Goal: Information Seeking & Learning: Check status

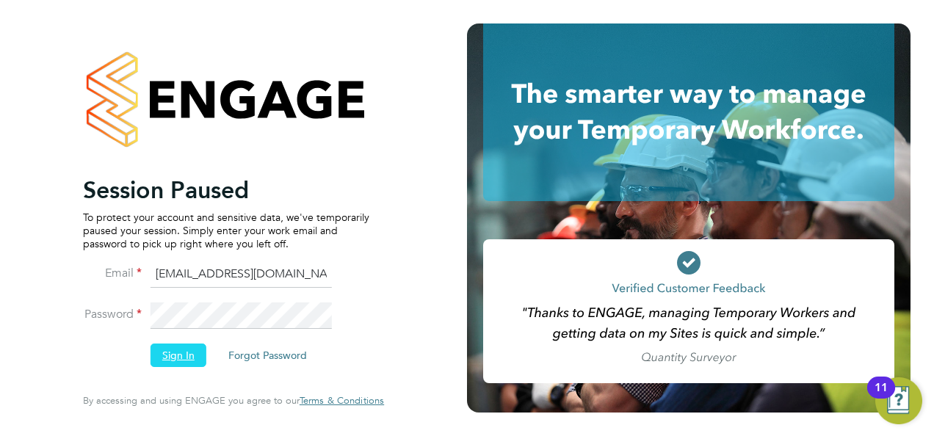
click at [169, 354] on button "Sign In" at bounding box center [179, 355] width 56 height 23
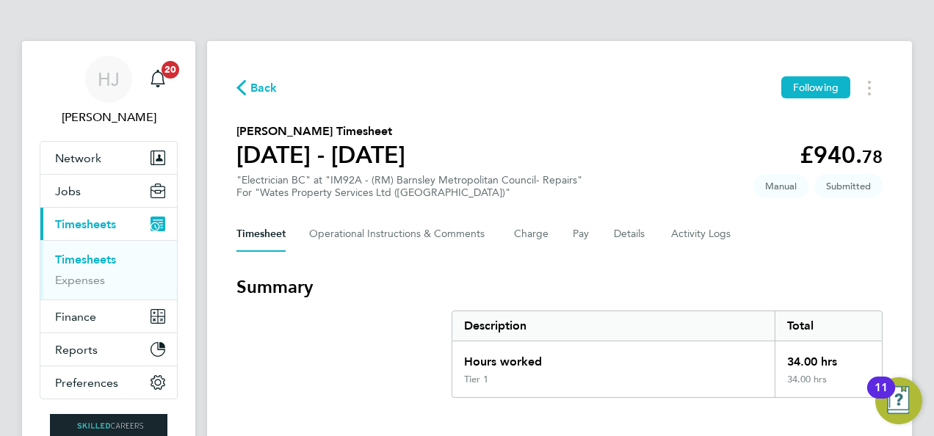
click at [264, 86] on span "Back" at bounding box center [263, 88] width 27 height 18
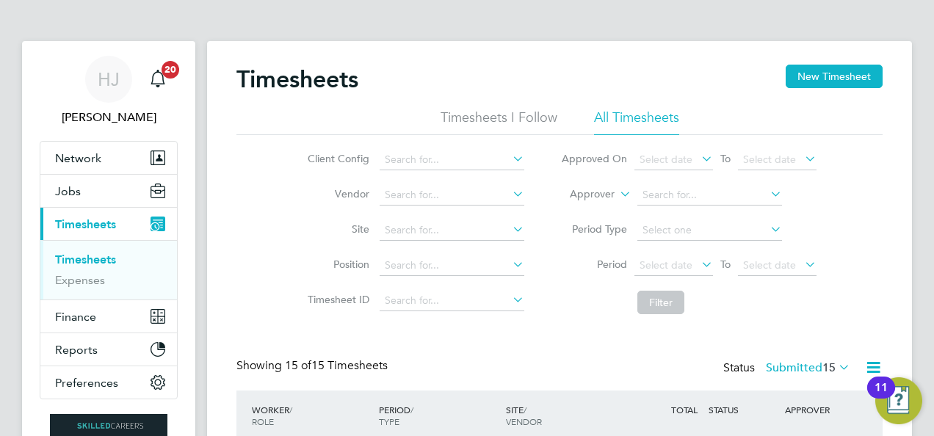
click at [508, 112] on li "Timesheets I Follow" at bounding box center [499, 122] width 117 height 26
click at [532, 54] on div "Timesheets New Timesheet Timesheets I Follow All Timesheets Client Config Vendo…" at bounding box center [559, 280] width 705 height 478
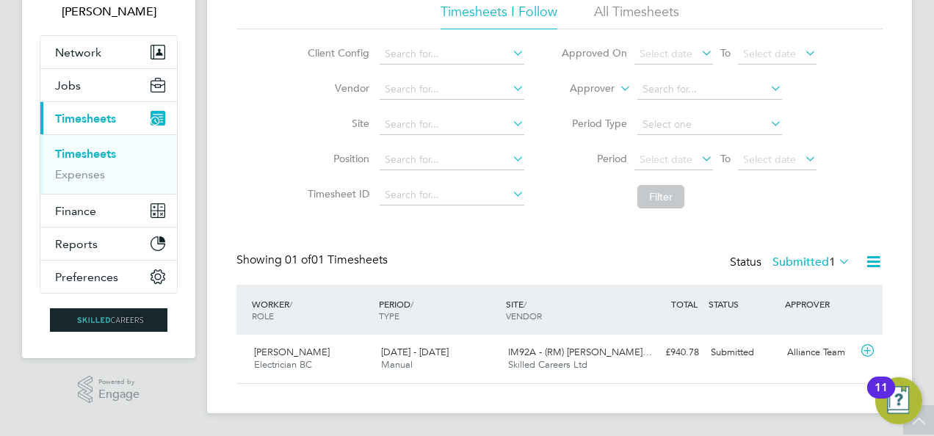
click at [580, 256] on div "Showing 01 of 01 Timesheets Status Submitted 1" at bounding box center [559, 269] width 646 height 32
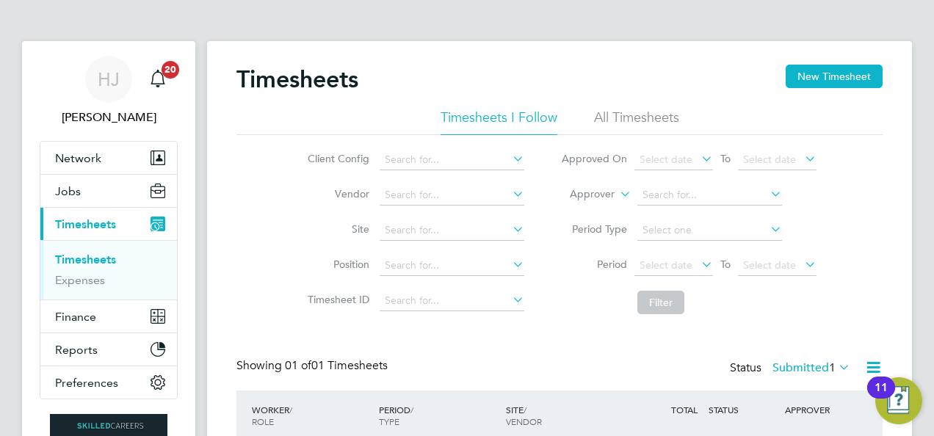
click at [580, 63] on div "Timesheets New Timesheet Timesheets I Follow All Timesheets Client Config Vendo…" at bounding box center [559, 280] width 705 height 478
click at [627, 123] on li "All Timesheets" at bounding box center [636, 122] width 85 height 26
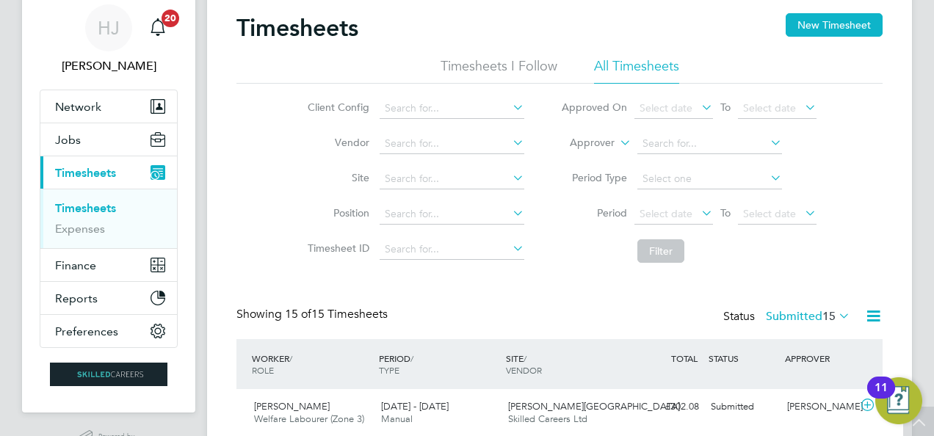
scroll to position [0, 0]
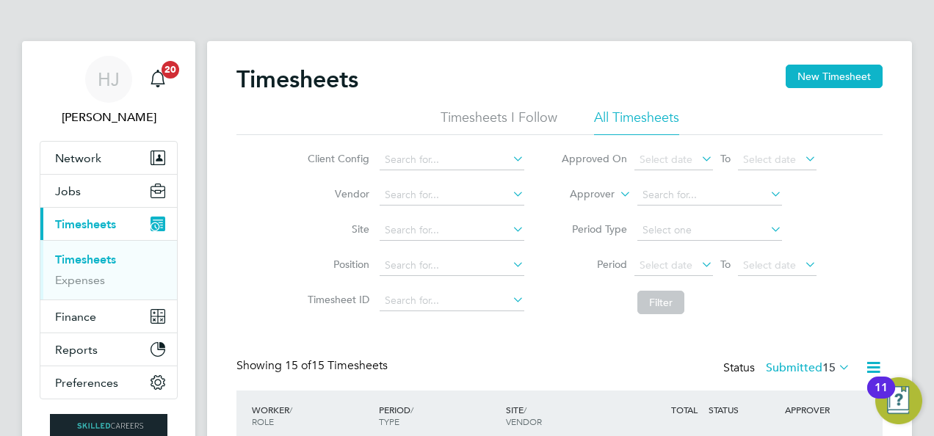
click at [509, 117] on li "Timesheets I Follow" at bounding box center [499, 122] width 117 height 26
click at [267, 275] on div "Client Config Vendor Site Position Timesheet ID Approved On Select date To Sele…" at bounding box center [559, 228] width 646 height 186
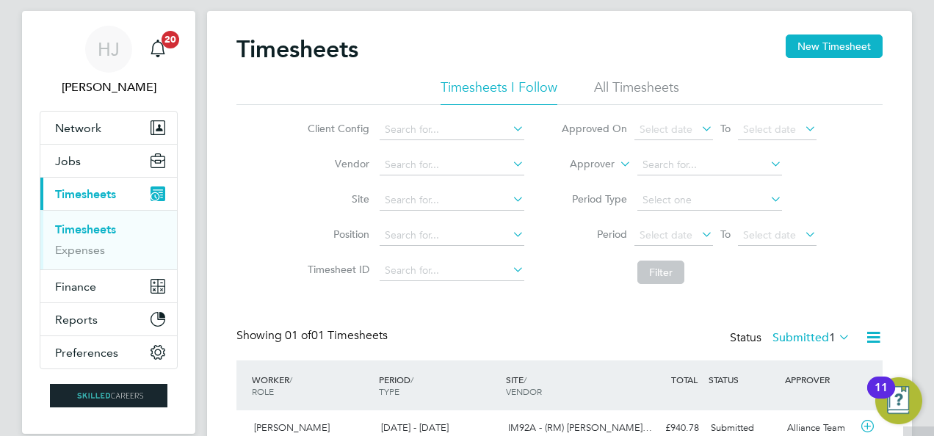
scroll to position [0, 0]
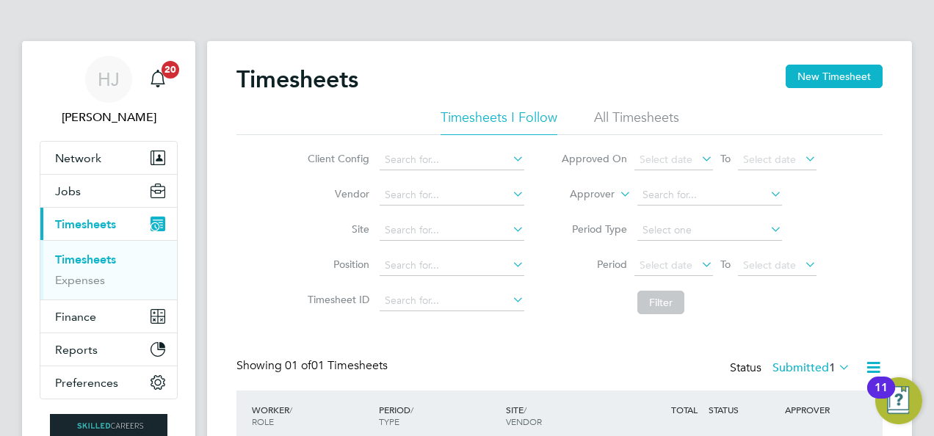
click at [631, 109] on li "All Timesheets" at bounding box center [636, 122] width 85 height 26
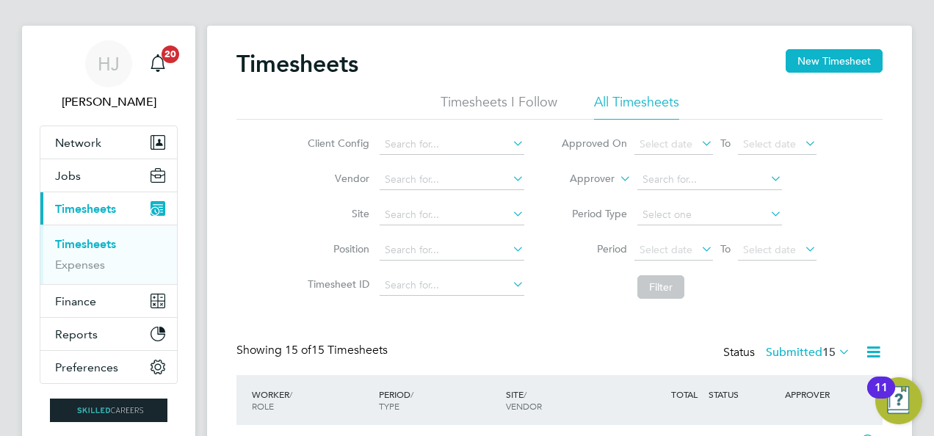
click at [257, 256] on div "Client Config Vendor Site Position Timesheet ID Approved On Select date To Sele…" at bounding box center [559, 213] width 646 height 186
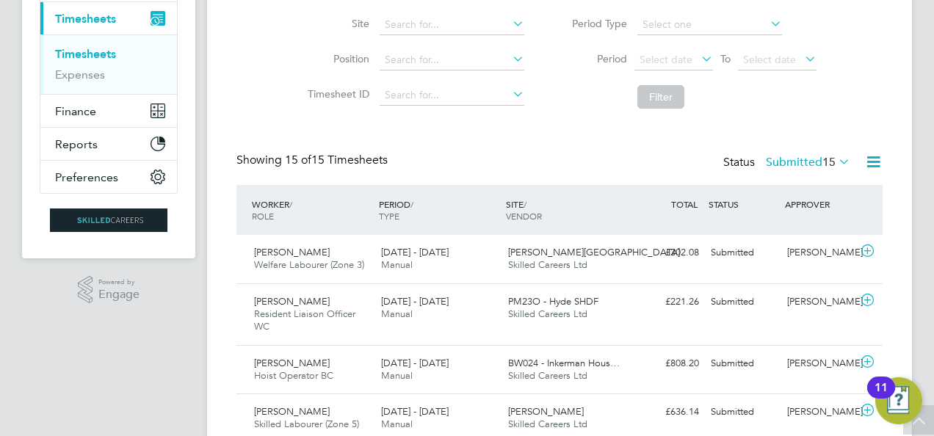
click at [836, 159] on icon at bounding box center [836, 161] width 0 height 21
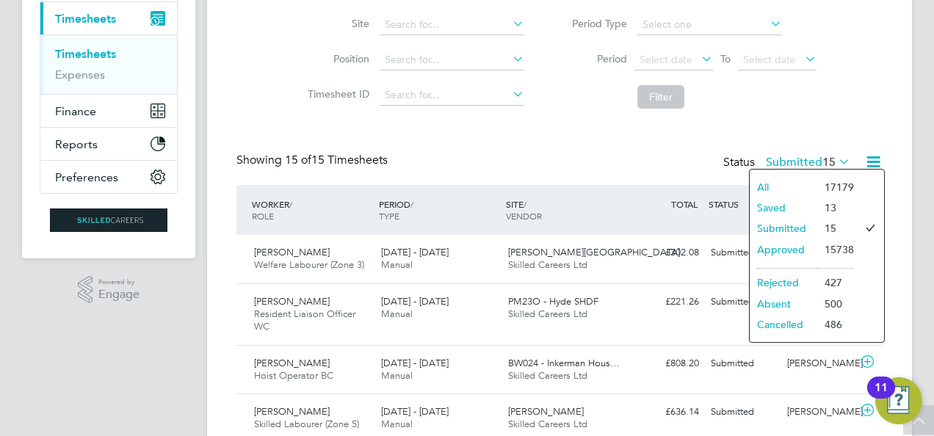
click at [637, 147] on div "Timesheets New Timesheet Timesheets I Follow All Timesheets Client Config Vendo…" at bounding box center [559, 433] width 646 height 1149
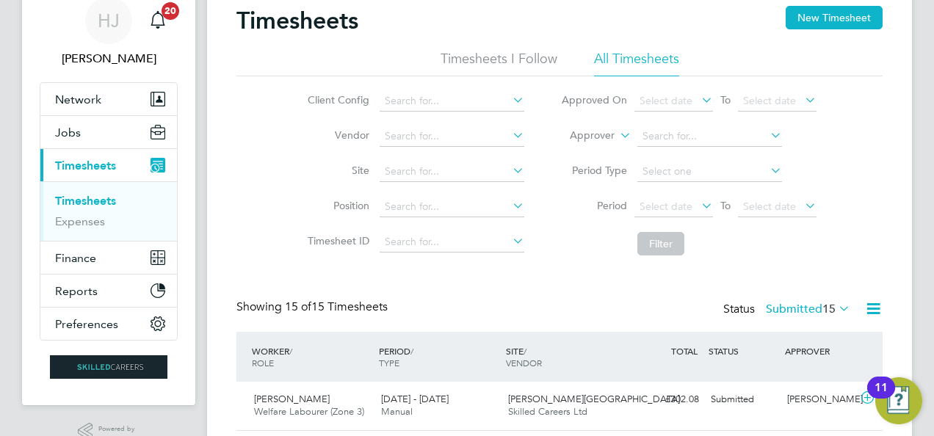
click at [579, 245] on li "Filter" at bounding box center [689, 244] width 292 height 38
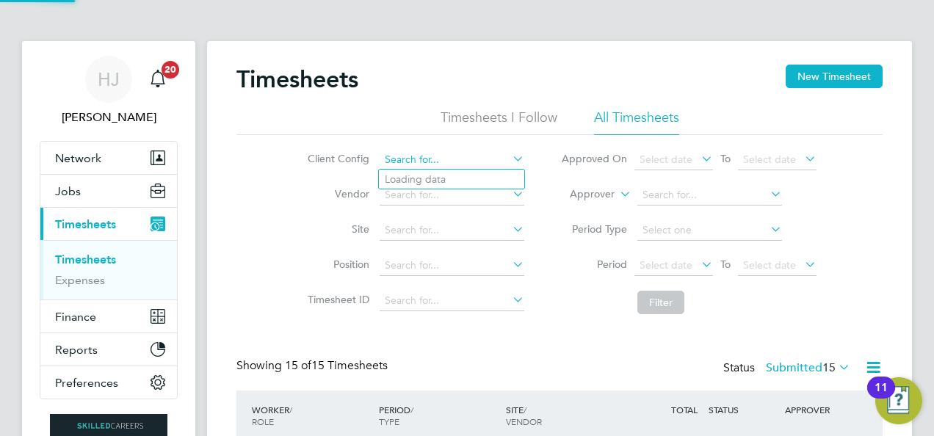
click at [443, 153] on input at bounding box center [452, 160] width 145 height 21
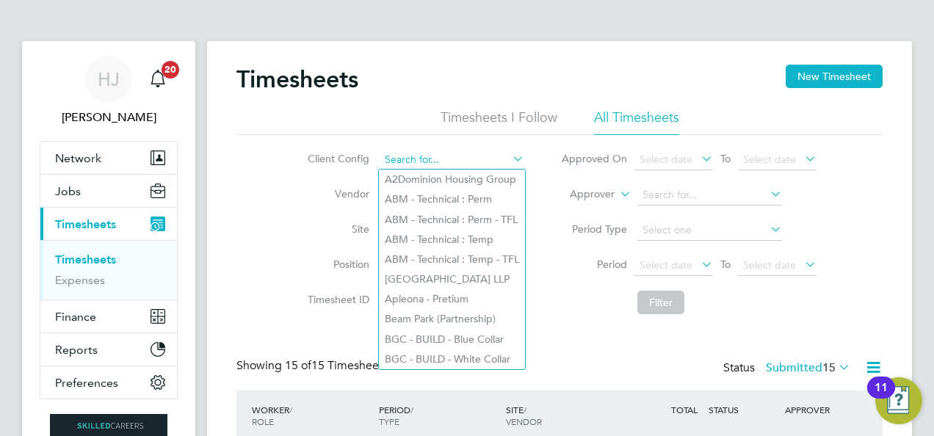
click at [443, 153] on input at bounding box center [452, 160] width 145 height 21
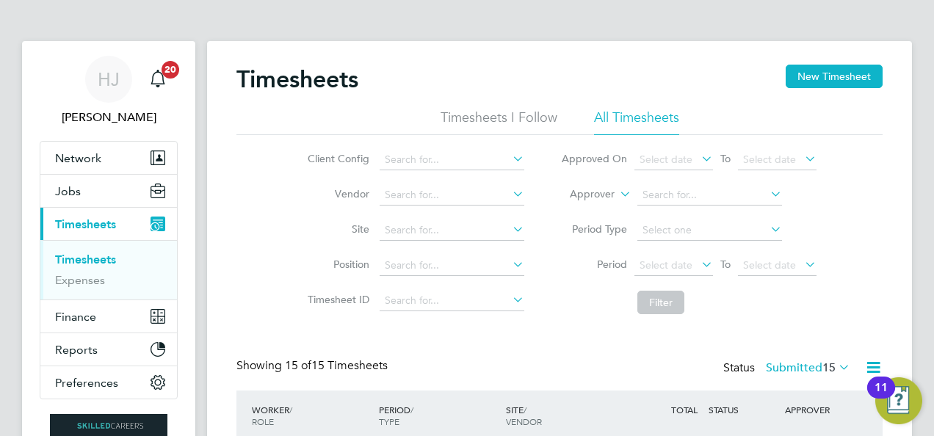
click at [302, 120] on ul "Timesheets I Follow All Timesheets" at bounding box center [559, 122] width 646 height 26
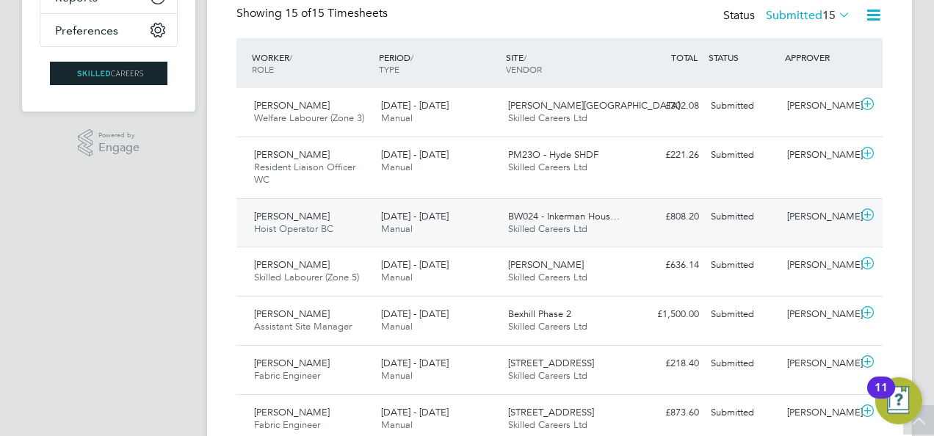
click at [867, 215] on icon at bounding box center [867, 215] width 18 height 12
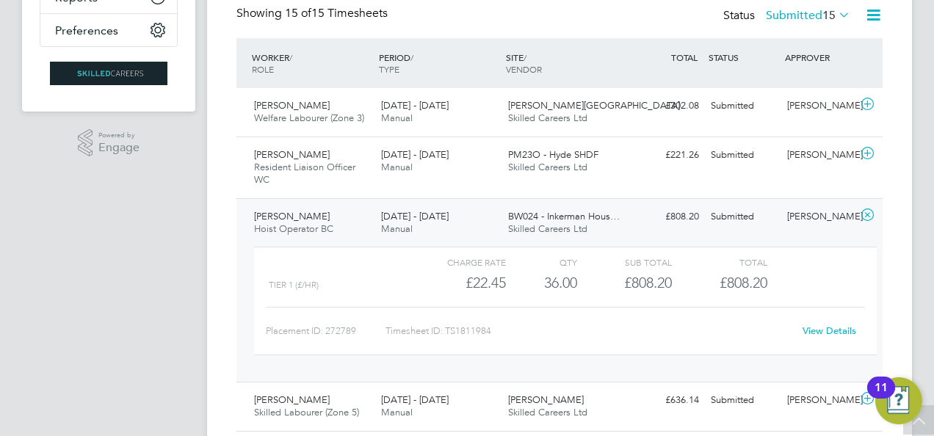
click at [905, 217] on div "Timesheets New Timesheet Timesheets I Follow All Timesheets Client Config Vendo…" at bounding box center [559, 357] width 705 height 1337
click at [198, 292] on div "HJ Holly Jones Notifications 20 Applications: Network Team Members Businesses S…" at bounding box center [467, 349] width 934 height 1402
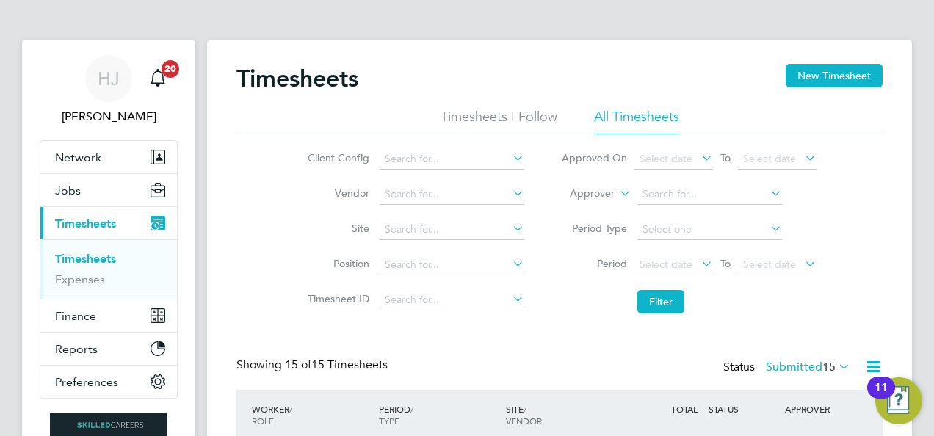
scroll to position [0, 0]
click at [522, 113] on li "Timesheets I Follow" at bounding box center [499, 122] width 117 height 26
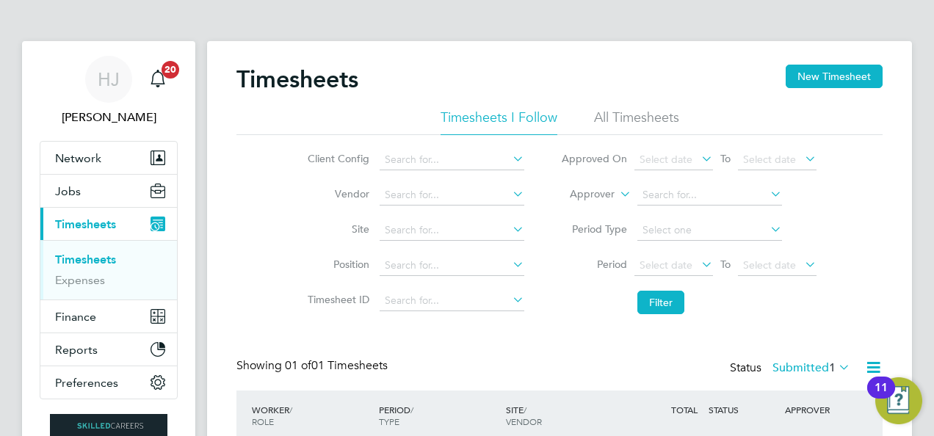
scroll to position [37, 127]
click at [546, 54] on div "Timesheets New Timesheet Timesheets I Follow All Timesheets Client Config Vendo…" at bounding box center [559, 280] width 705 height 478
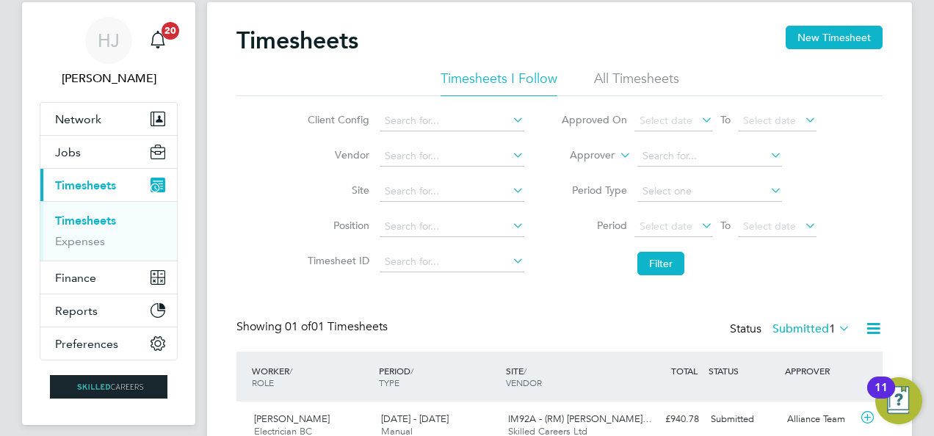
scroll to position [18, 0]
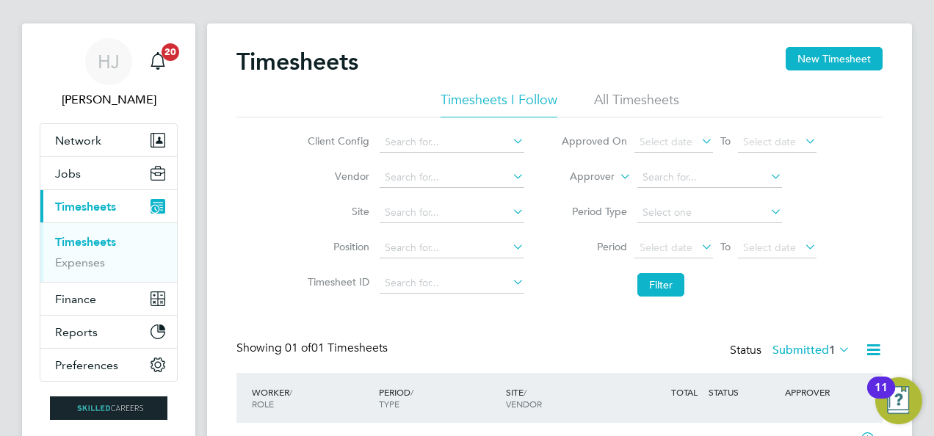
click at [621, 94] on li "All Timesheets" at bounding box center [636, 104] width 85 height 26
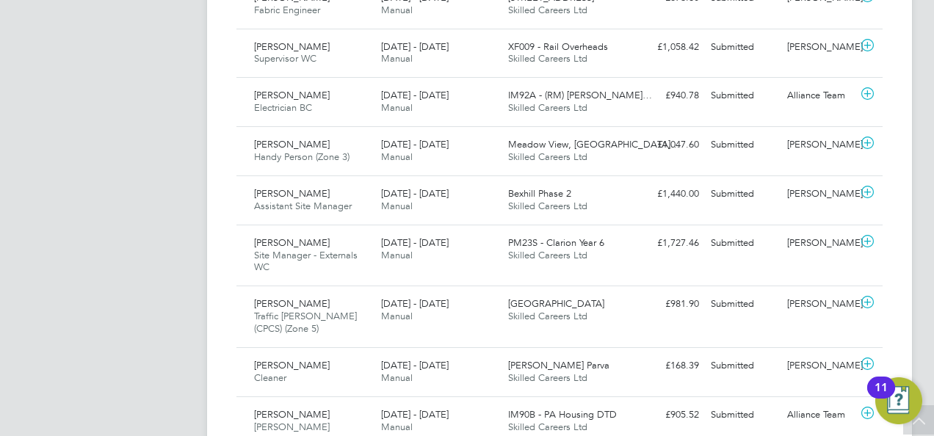
click at [903, 399] on img "Open Resource Center, 11 new notifications" at bounding box center [898, 400] width 47 height 47
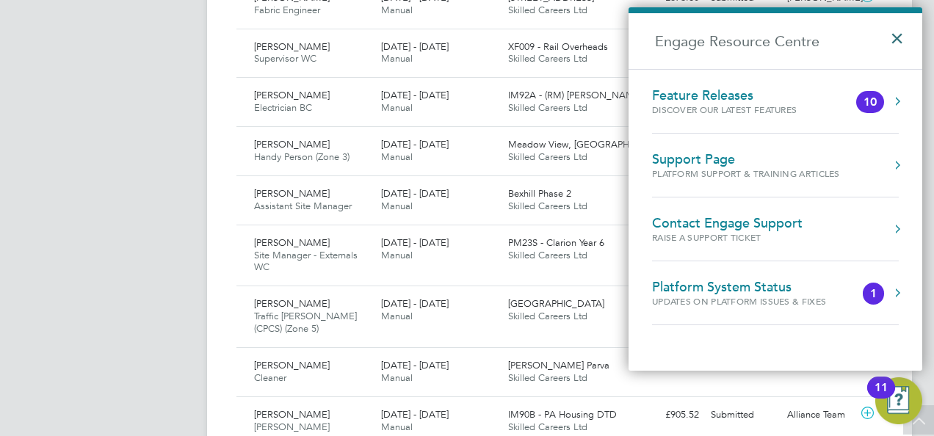
click at [891, 45] on button "×" at bounding box center [900, 34] width 21 height 32
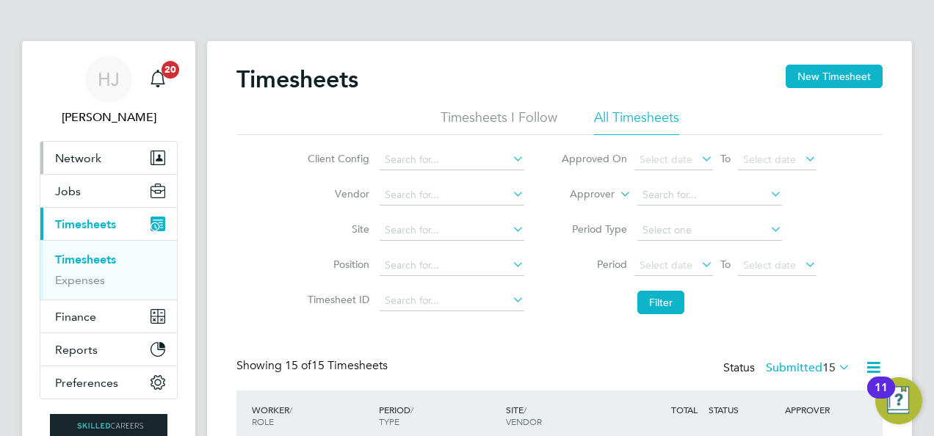
click at [87, 156] on span "Network" at bounding box center [78, 158] width 46 height 14
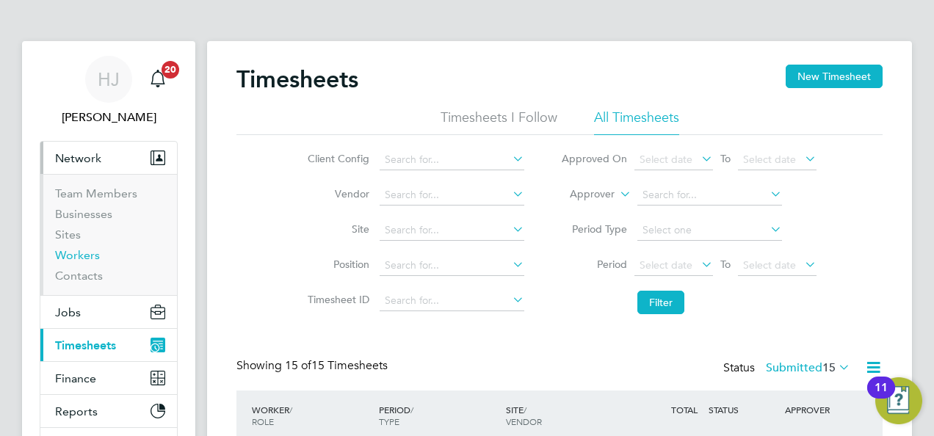
click at [76, 255] on link "Workers" at bounding box center [77, 255] width 45 height 14
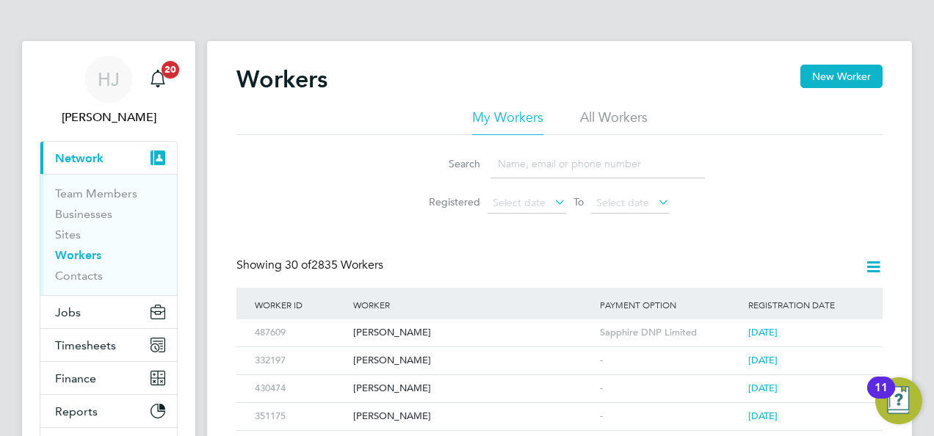
click at [545, 170] on input at bounding box center [597, 164] width 214 height 29
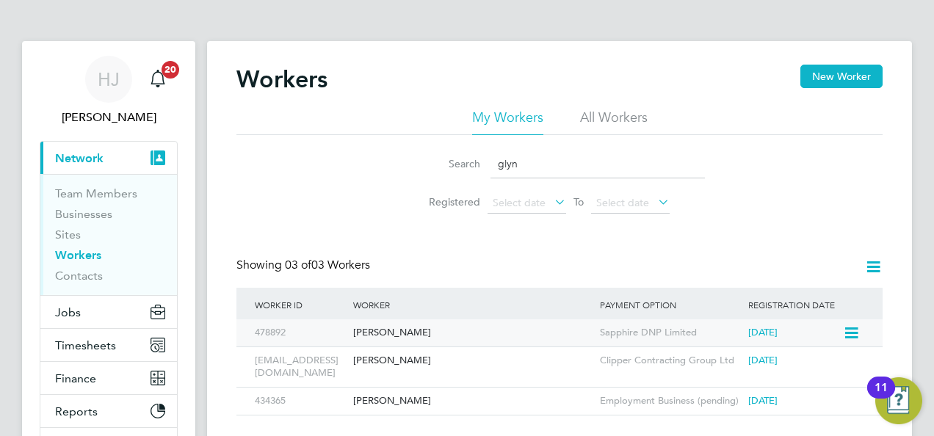
type input "glyn"
click at [387, 327] on div "[PERSON_NAME]" at bounding box center [472, 332] width 247 height 27
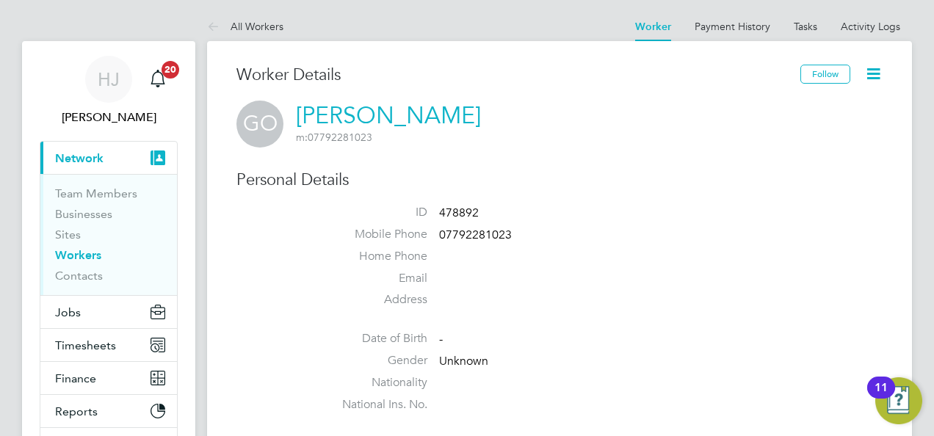
click at [625, 96] on div "Worker Details" at bounding box center [518, 83] width 564 height 36
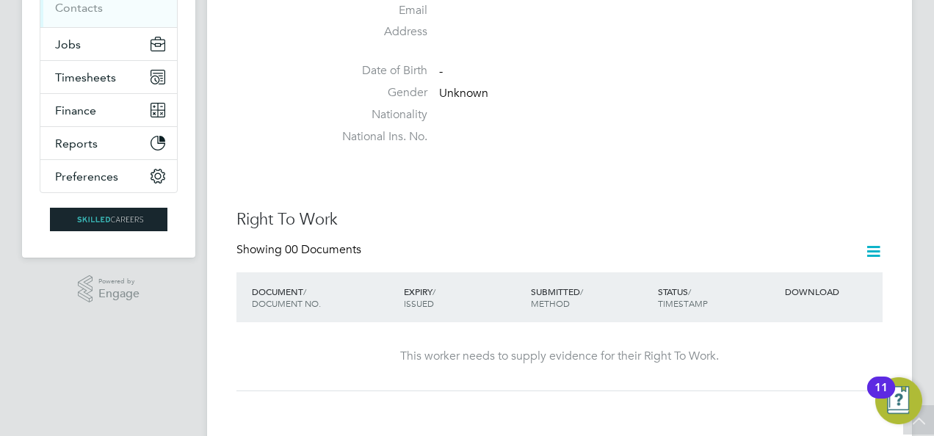
scroll to position [235, 0]
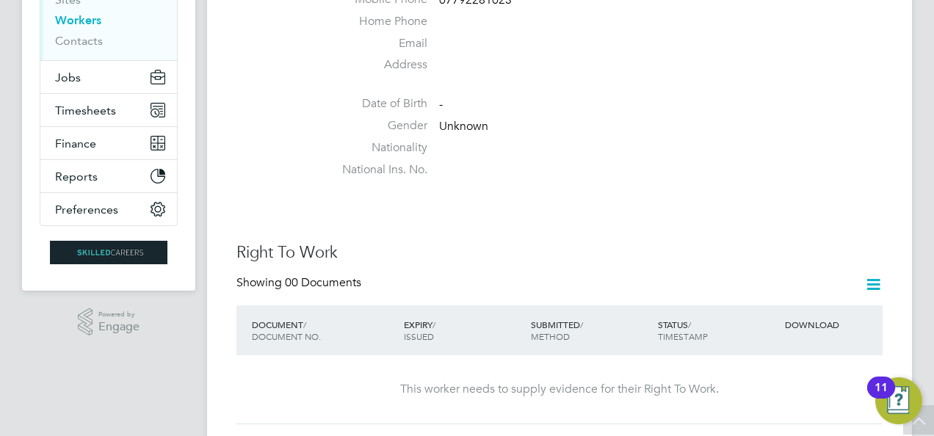
click at [568, 272] on div "Right To Work Showing 00 Documents DOCUMENT / DOCUMENT NO. EXPIRY / ISSUED SUBM…" at bounding box center [559, 332] width 646 height 181
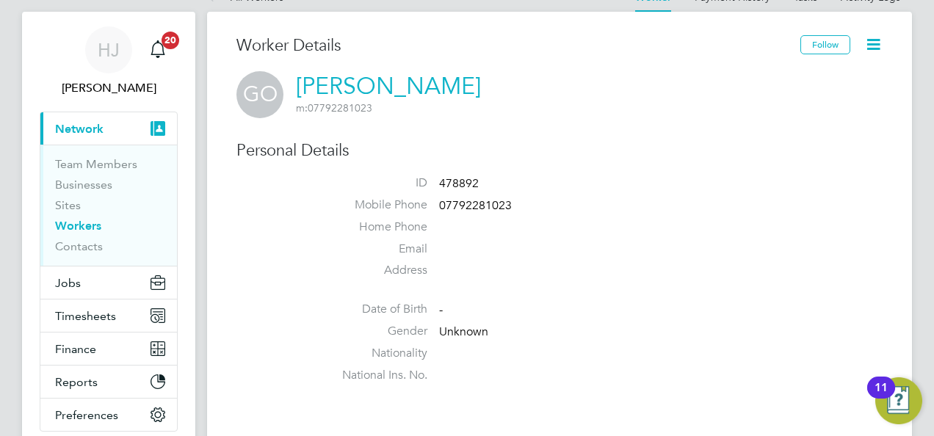
scroll to position [0, 0]
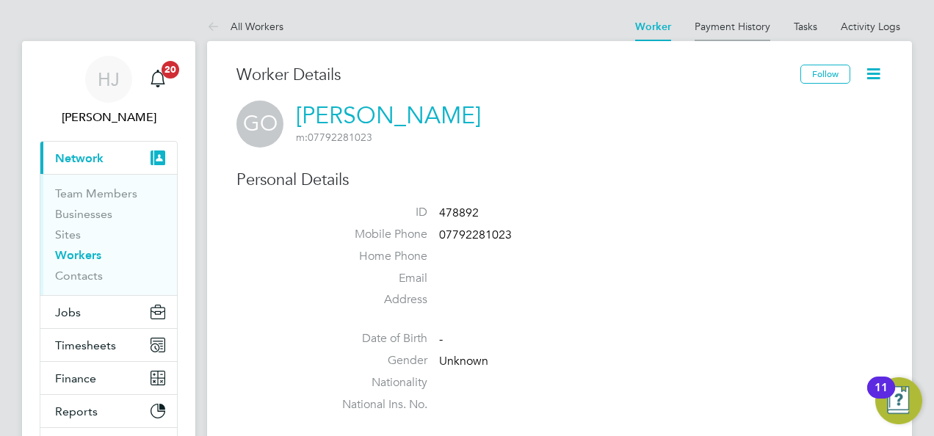
click at [718, 26] on link "Payment History" at bounding box center [733, 26] width 76 height 13
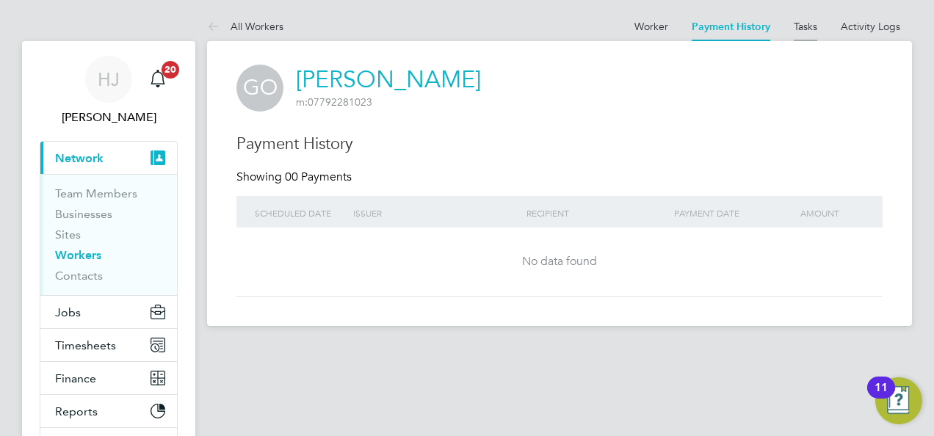
click at [813, 23] on link "Tasks" at bounding box center [805, 26] width 23 height 13
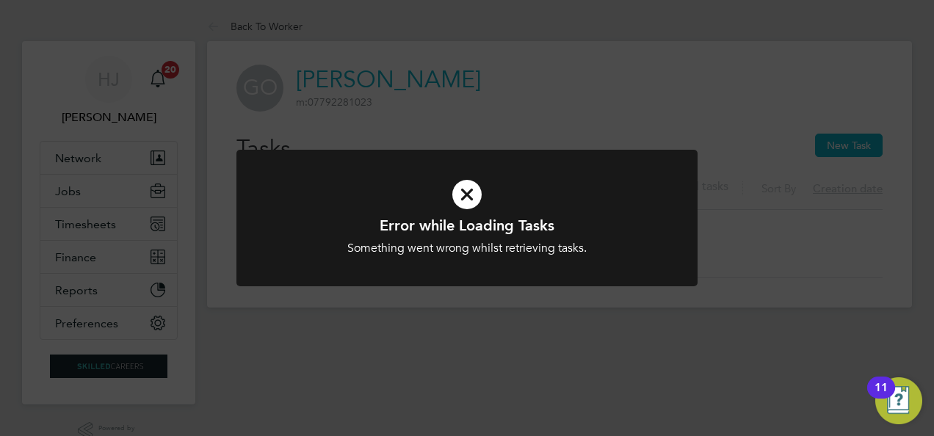
click at [637, 130] on div "Error while Loading Tasks Something went wrong whilst retrieving tasks. Cancel …" at bounding box center [467, 218] width 934 height 436
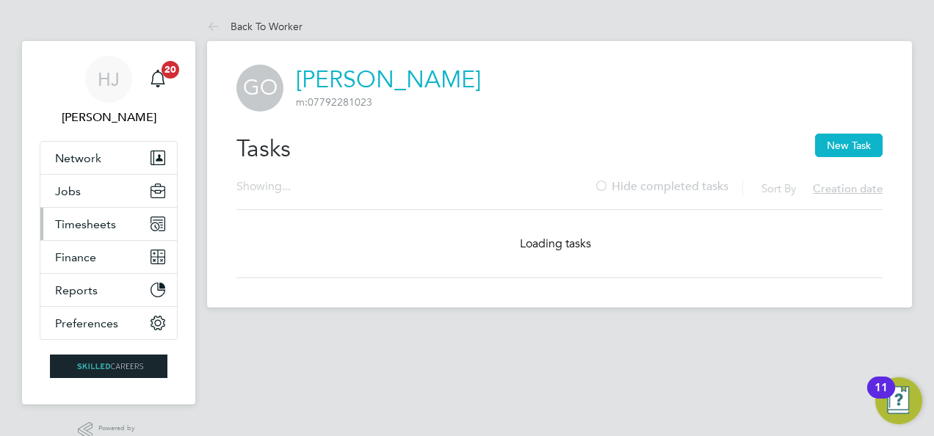
click at [70, 225] on span "Timesheets" at bounding box center [85, 224] width 61 height 14
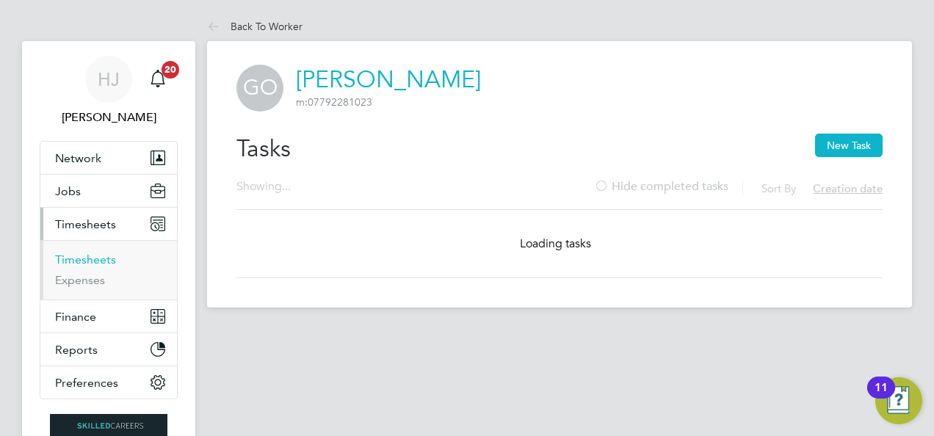
click at [86, 258] on link "Timesheets" at bounding box center [85, 260] width 61 height 14
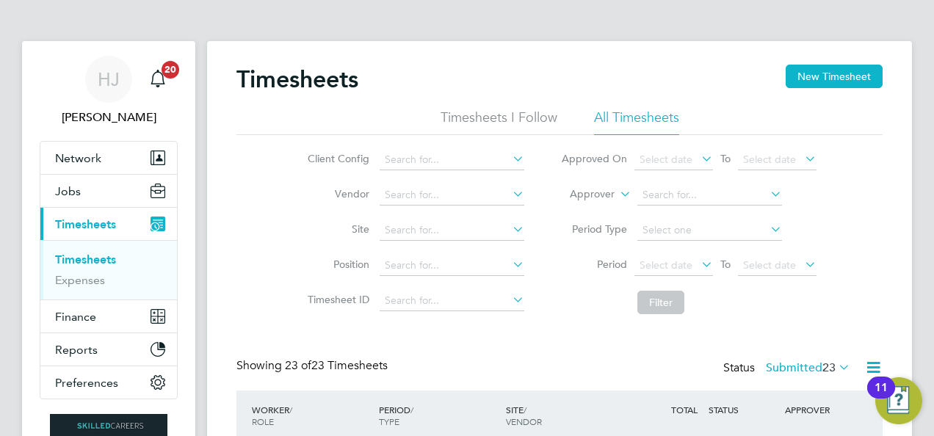
click at [806, 314] on li "Filter" at bounding box center [689, 302] width 292 height 38
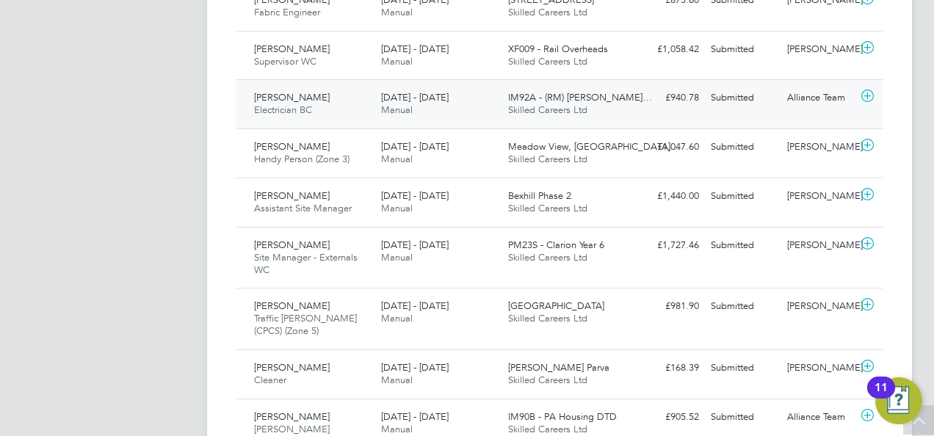
click at [282, 94] on span "Karl Hill" at bounding box center [292, 97] width 76 height 12
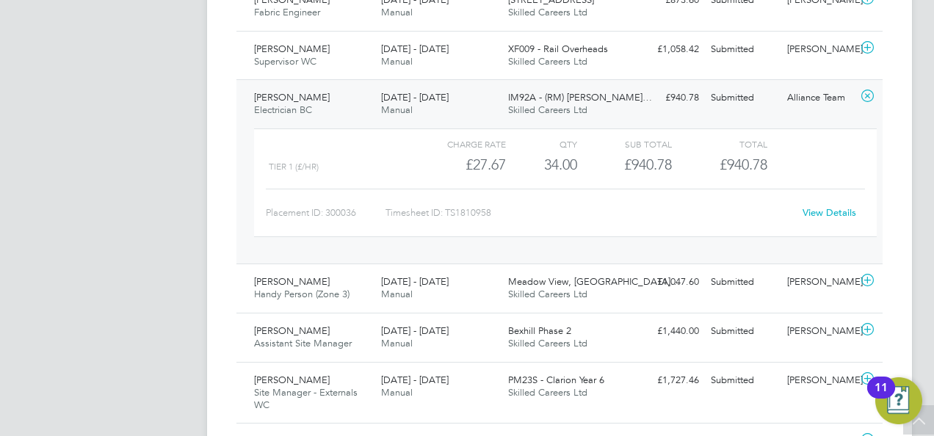
click at [825, 209] on link "View Details" at bounding box center [829, 212] width 54 height 12
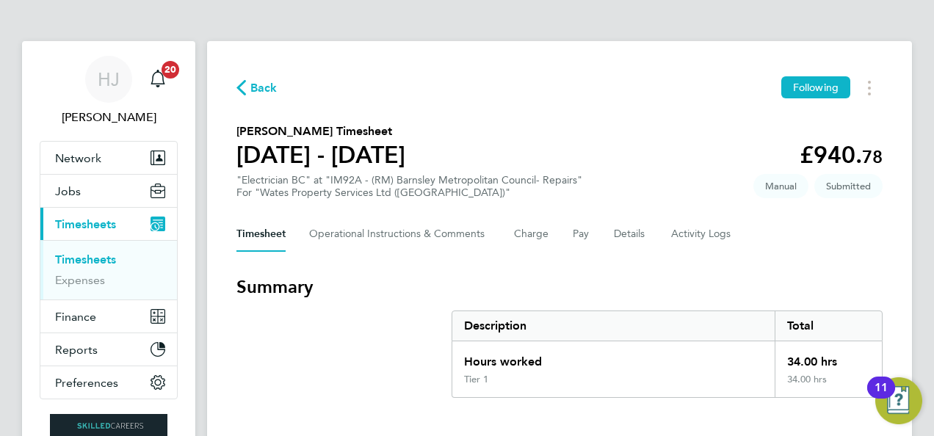
click at [264, 82] on span "Back" at bounding box center [263, 88] width 27 height 18
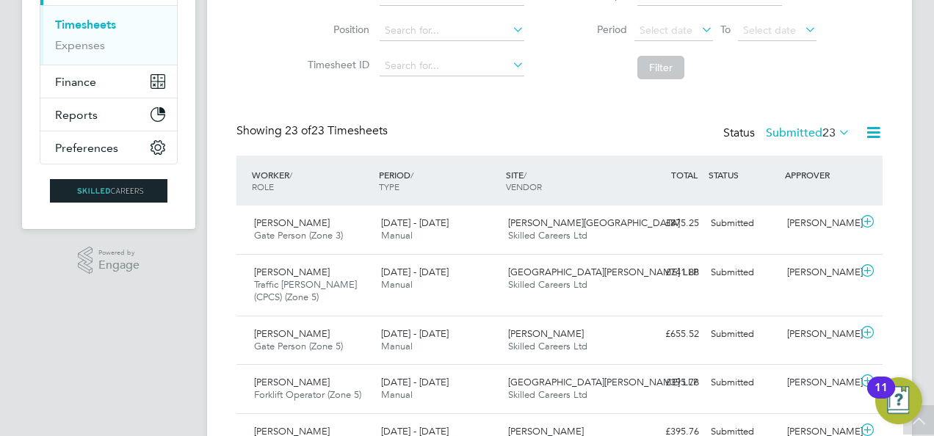
click at [876, 130] on icon at bounding box center [873, 132] width 18 height 18
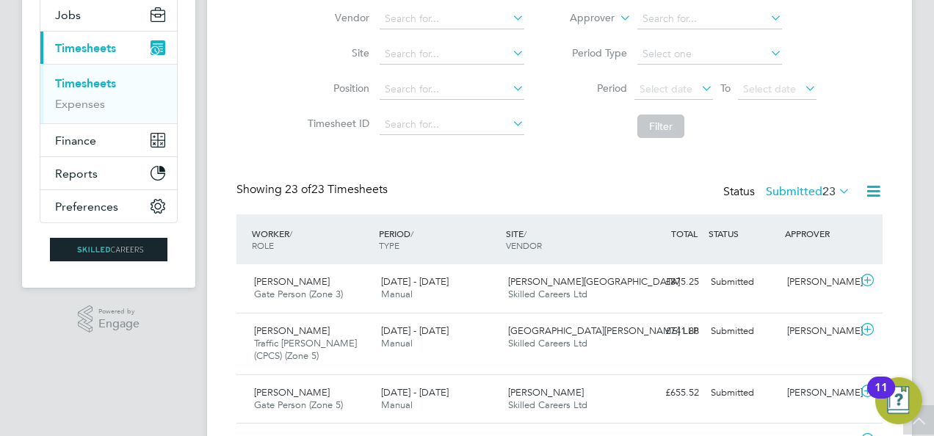
click at [833, 185] on span "23" at bounding box center [828, 191] width 13 height 15
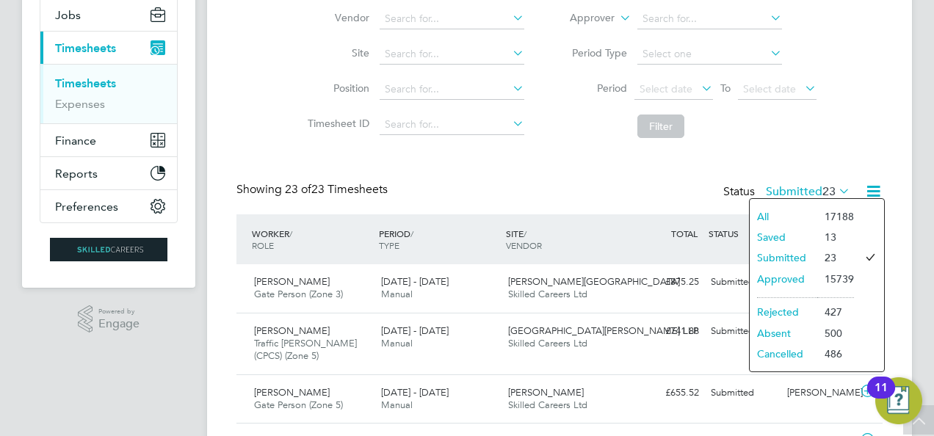
click at [778, 280] on li "Approved" at bounding box center [784, 279] width 68 height 21
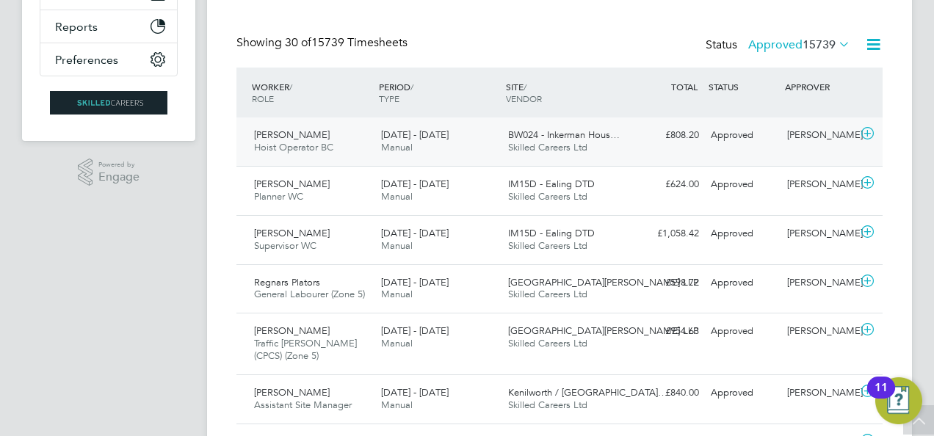
click at [315, 147] on span "Hoist Operator BC" at bounding box center [293, 147] width 79 height 12
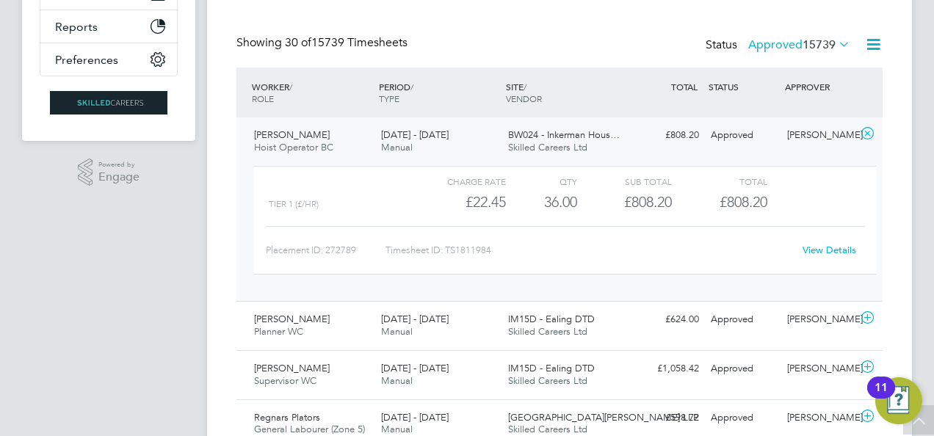
click at [822, 248] on link "View Details" at bounding box center [829, 250] width 54 height 12
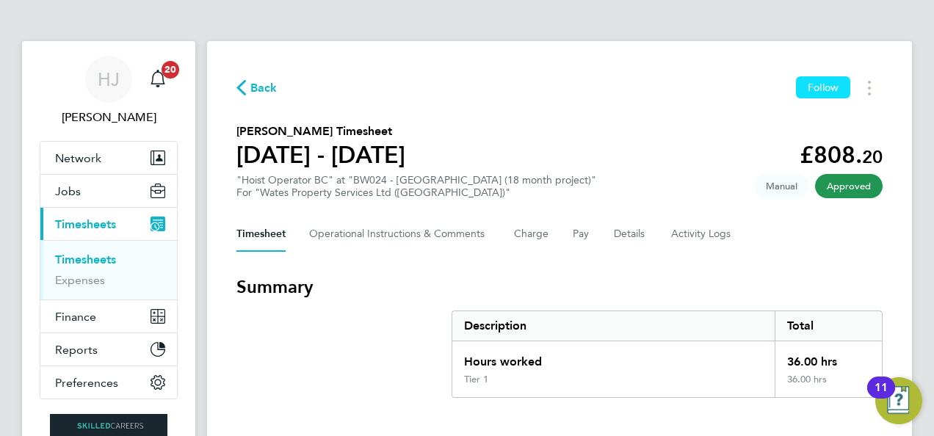
click at [811, 87] on span "Follow" at bounding box center [823, 87] width 31 height 13
drag, startPoint x: 654, startPoint y: 88, endPoint x: 253, endPoint y: 91, distance: 401.6
click at [253, 91] on div "Back Following" at bounding box center [559, 87] width 646 height 23
click at [253, 91] on span "Back" at bounding box center [263, 88] width 27 height 18
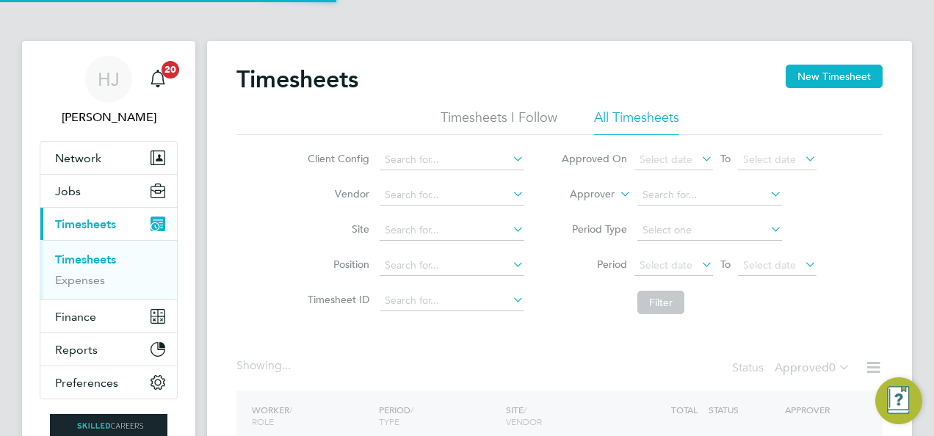
click at [420, 68] on div "Timesheets New Timesheet" at bounding box center [559, 87] width 646 height 44
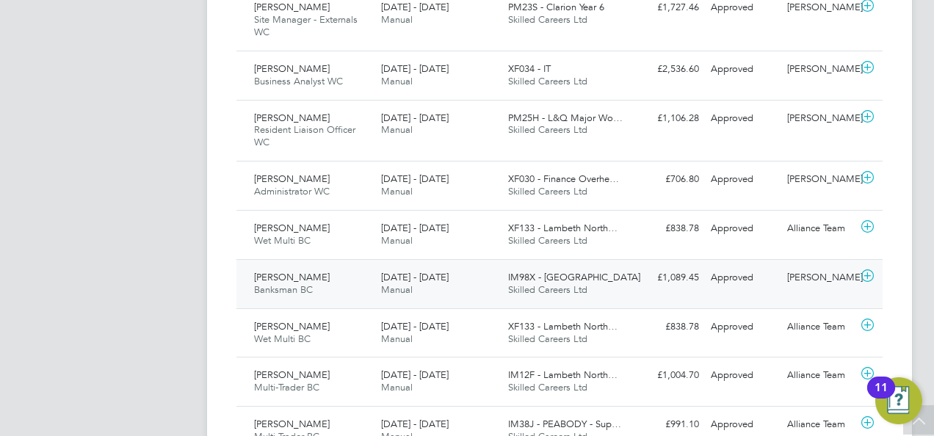
click at [304, 283] on span "Banksman BC" at bounding box center [283, 289] width 59 height 12
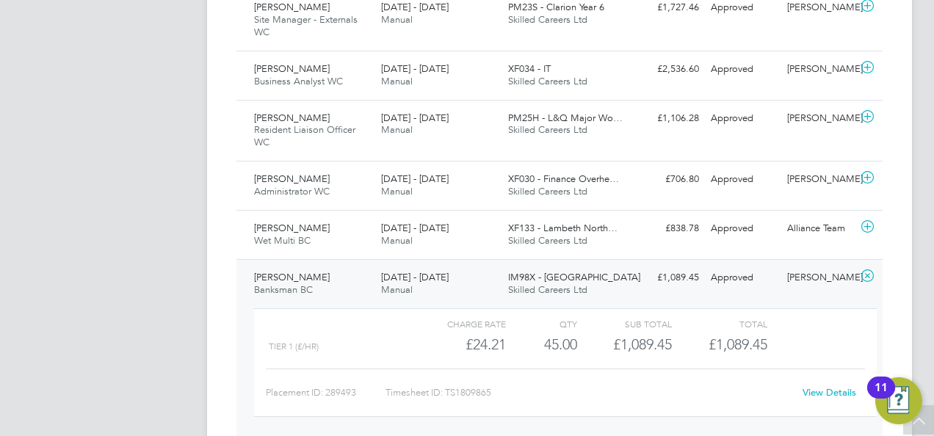
click at [819, 386] on link "View Details" at bounding box center [829, 392] width 54 height 12
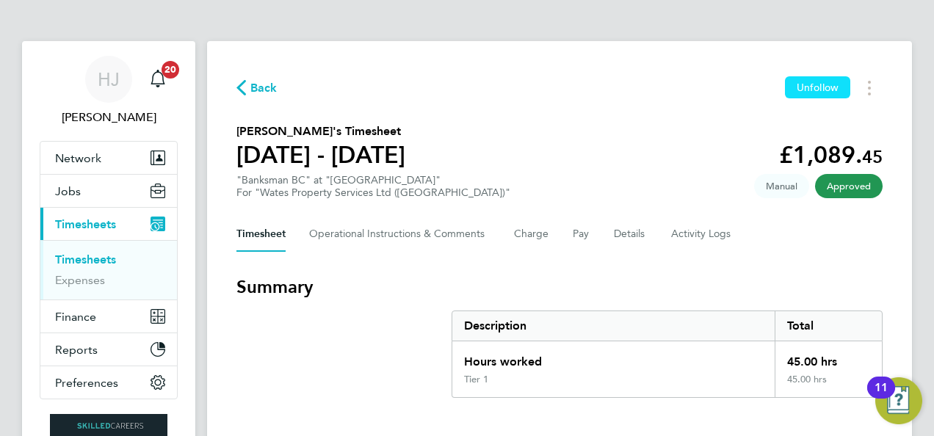
click at [809, 90] on span "Unfollow" at bounding box center [818, 87] width 42 height 13
click at [827, 84] on span "Follow" at bounding box center [823, 87] width 31 height 13
click at [583, 94] on div "Back Following" at bounding box center [559, 87] width 646 height 23
drag, startPoint x: 258, startPoint y: 78, endPoint x: 259, endPoint y: 89, distance: 11.0
click at [259, 89] on div "Back Following" at bounding box center [559, 87] width 646 height 23
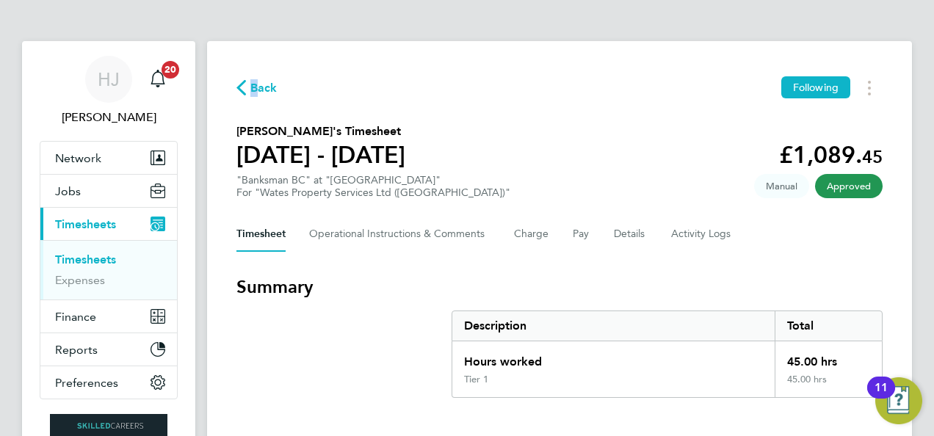
click at [259, 89] on span "Back" at bounding box center [263, 88] width 27 height 18
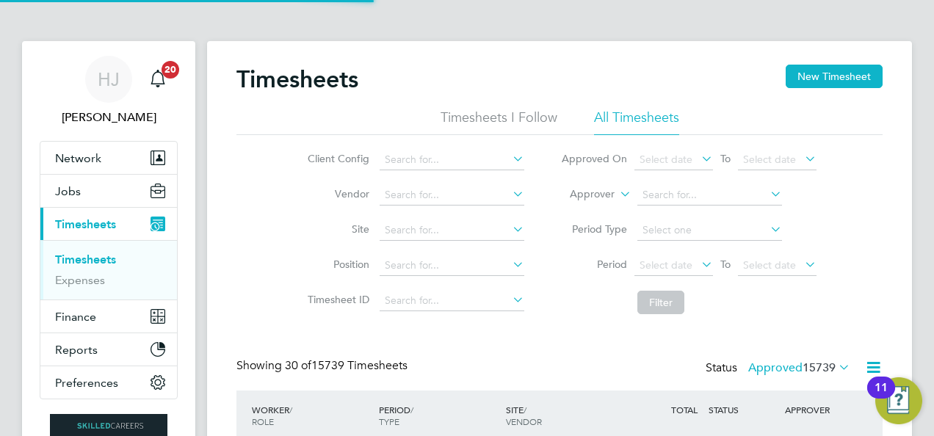
click at [242, 270] on div "Client Config Vendor Site Position Timesheet ID Approved On Select date To Sele…" at bounding box center [559, 228] width 646 height 186
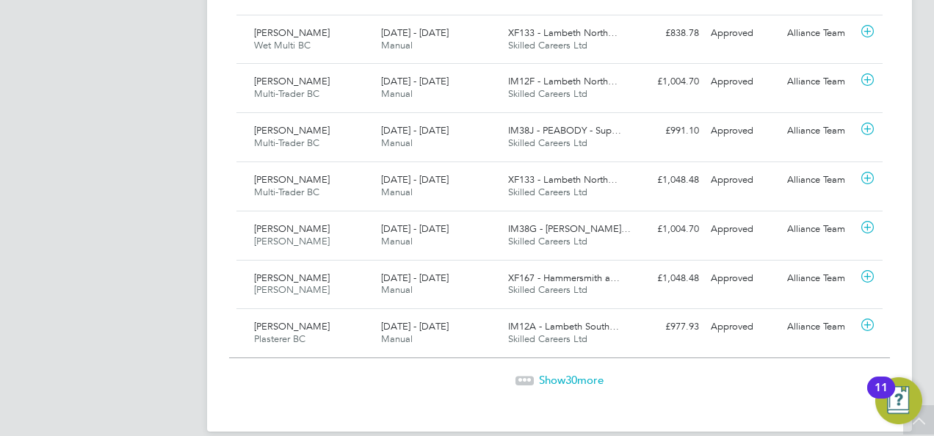
click at [567, 376] on span "30" at bounding box center [571, 380] width 12 height 14
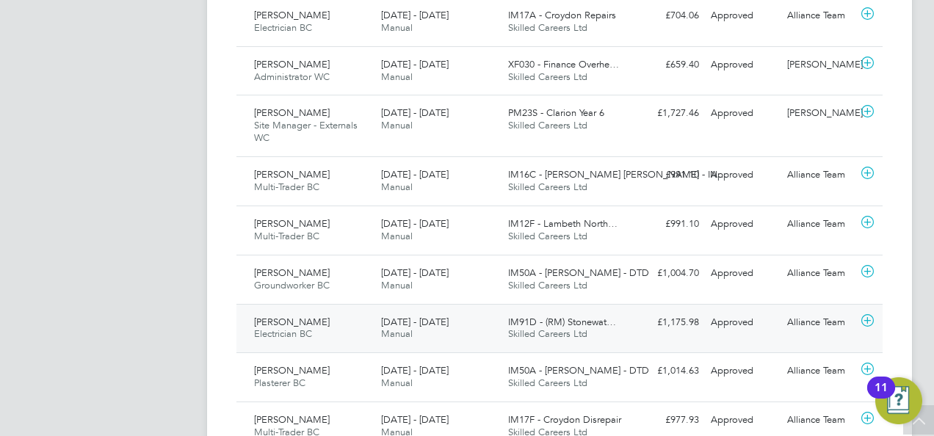
click at [277, 316] on span "[PERSON_NAME]" at bounding box center [292, 322] width 76 height 12
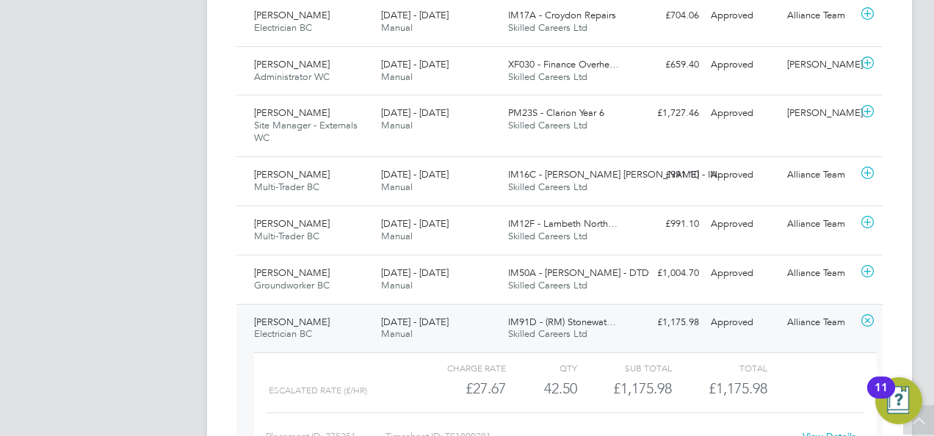
click at [825, 430] on link "View Details" at bounding box center [829, 436] width 54 height 12
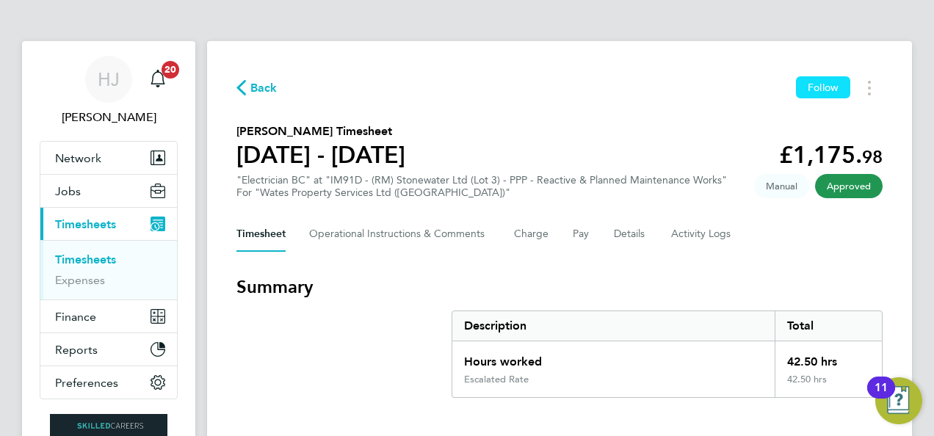
click at [822, 87] on span "Follow" at bounding box center [823, 87] width 31 height 13
click at [260, 89] on span "Back" at bounding box center [263, 88] width 27 height 18
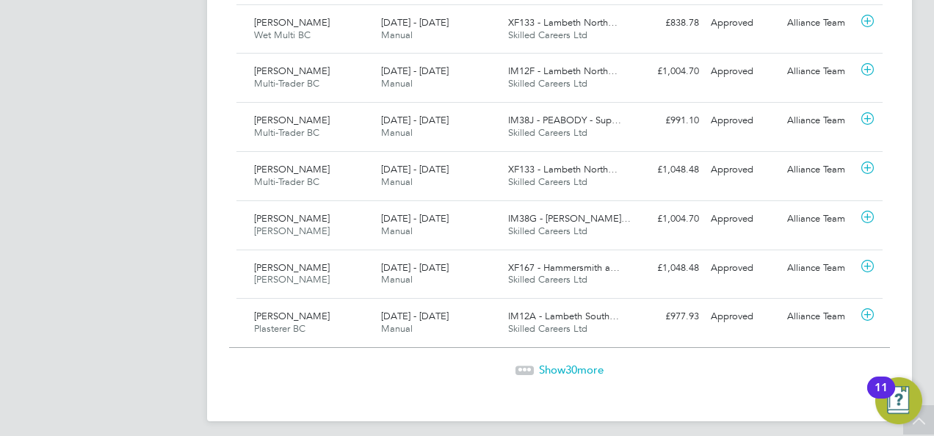
click at [579, 363] on span "Show 30 more" at bounding box center [571, 370] width 65 height 14
